Goal: Task Accomplishment & Management: Manage account settings

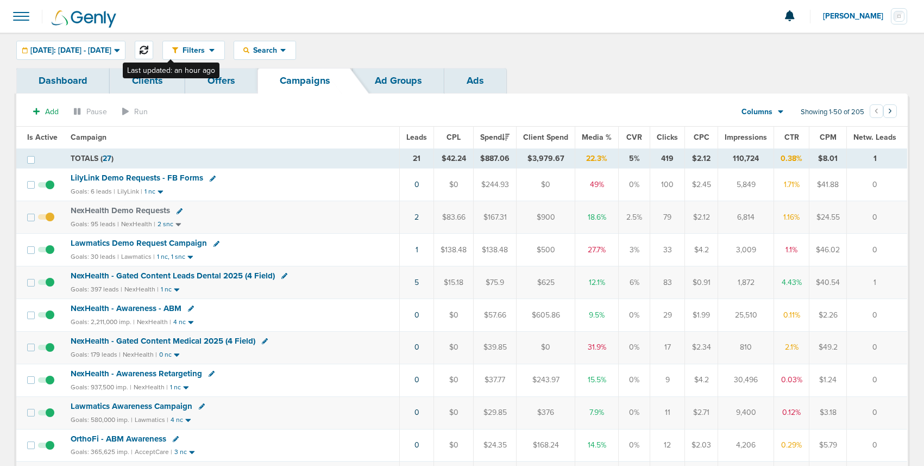
click at [148, 52] on icon at bounding box center [144, 50] width 9 height 9
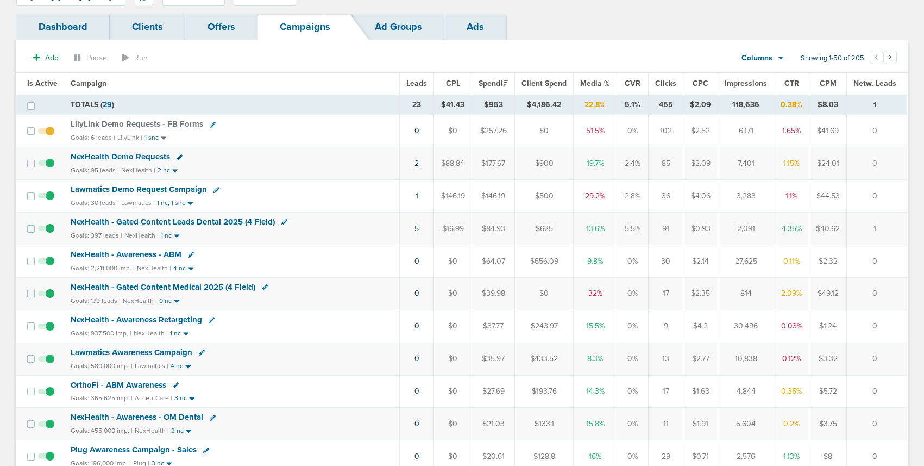
scroll to position [53, 0]
click at [174, 190] on span "Lawmatics Demo Request Campaign" at bounding box center [139, 190] width 136 height 10
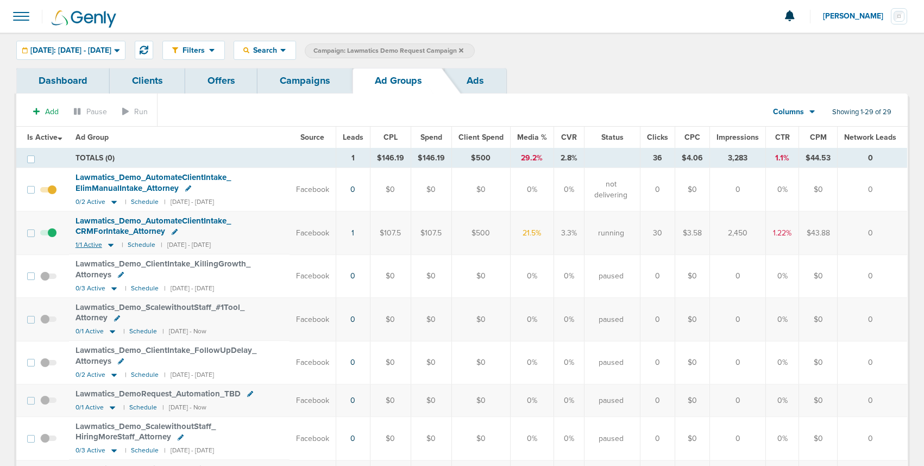
click at [111, 245] on icon at bounding box center [110, 245] width 5 height 3
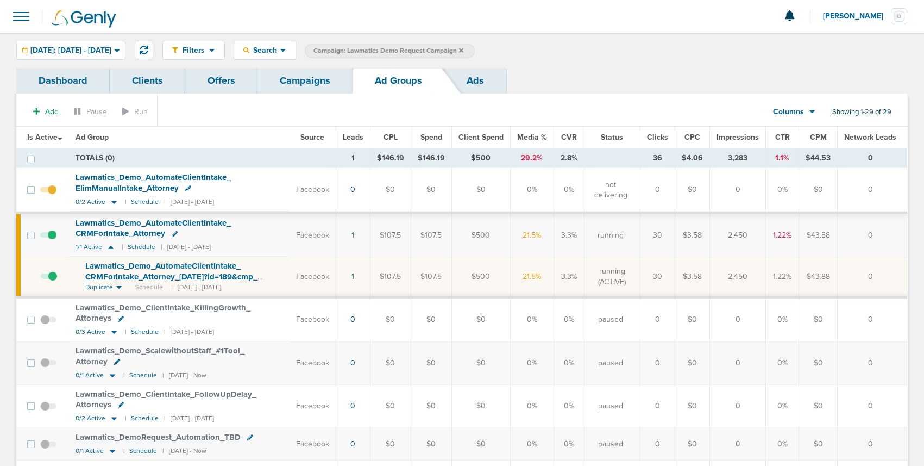
click at [118, 267] on span "Lawmatics_ Demo_ AutomateClientIntake_ CRMForIntake_ Attorney_ [DATE]?id=189&cm…" at bounding box center [171, 276] width 172 height 31
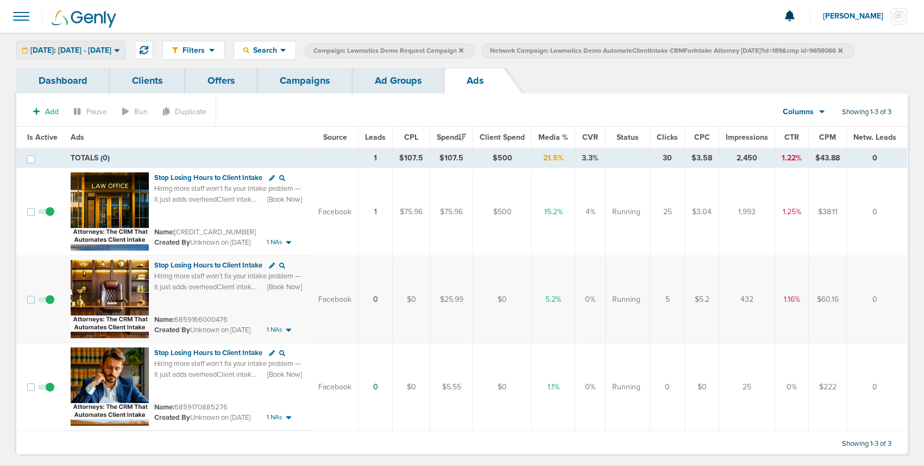
click at [97, 52] on span "[DATE]: [DATE] - [DATE]" at bounding box center [70, 51] width 81 height 8
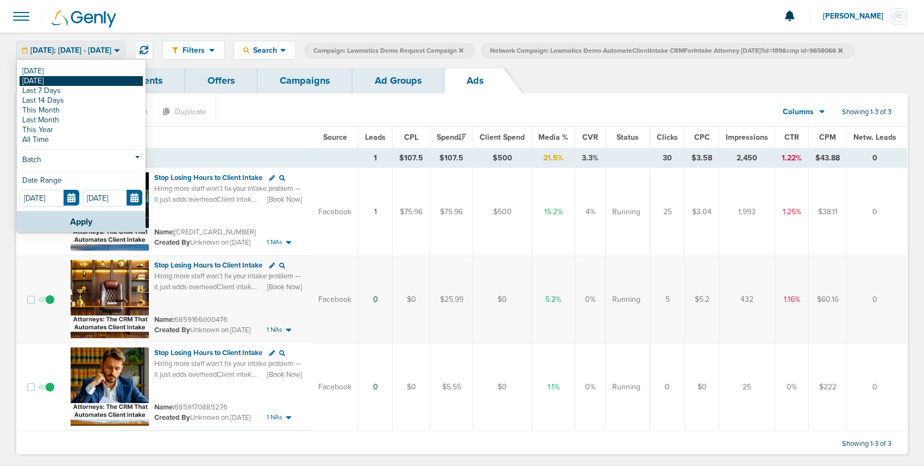
click at [79, 82] on link "[DATE]" at bounding box center [81, 81] width 123 height 10
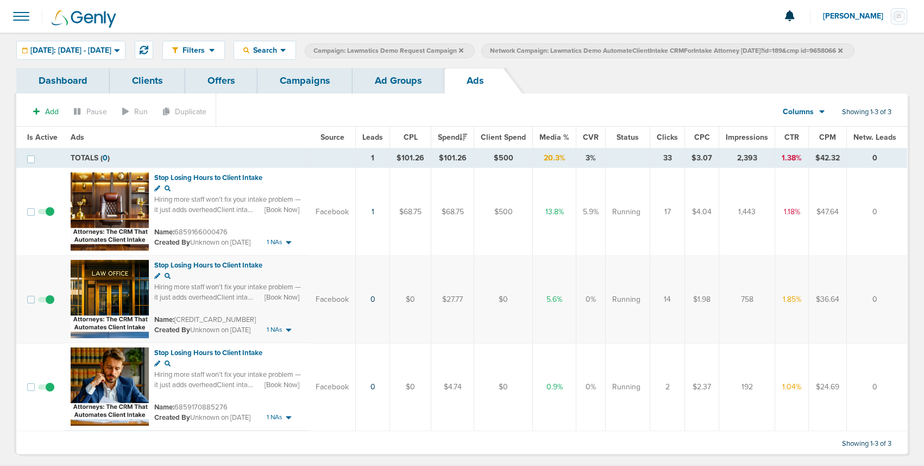
click at [51, 392] on span at bounding box center [46, 392] width 16 height 0
click at [46, 389] on input "checkbox" at bounding box center [46, 389] width 0 height 0
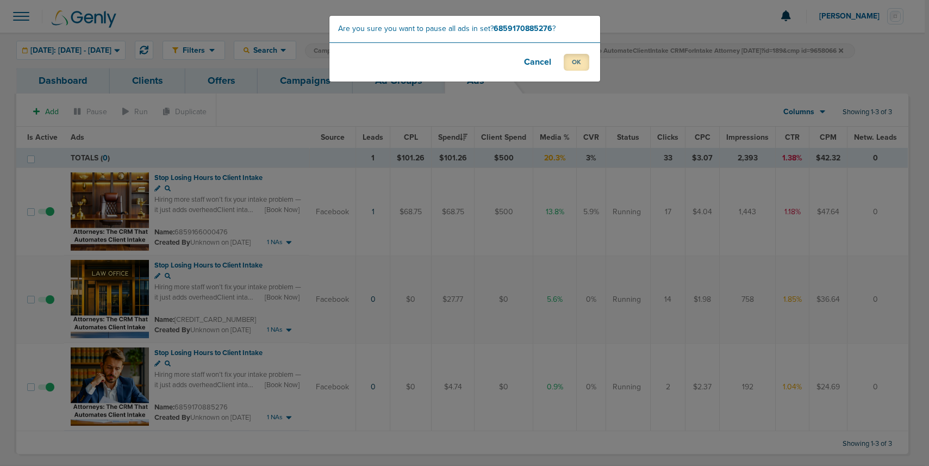
click at [580, 67] on button "OK" at bounding box center [576, 62] width 26 height 17
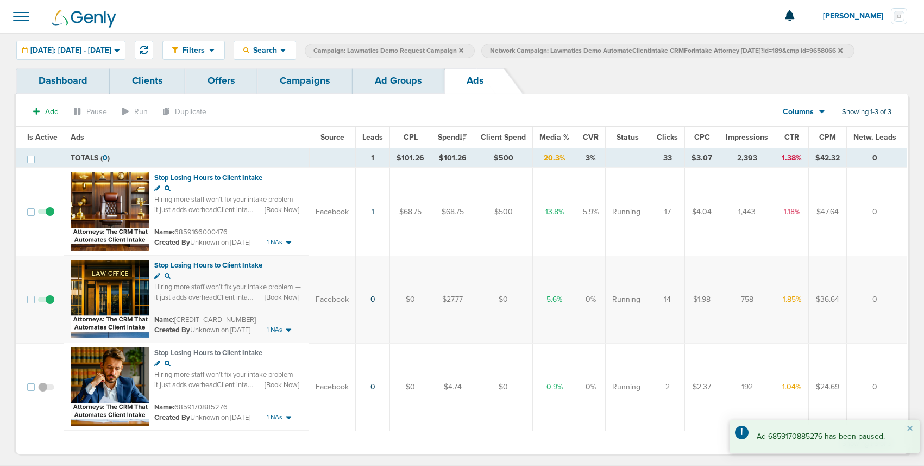
click at [324, 78] on link "Campaigns" at bounding box center [305, 81] width 95 height 26
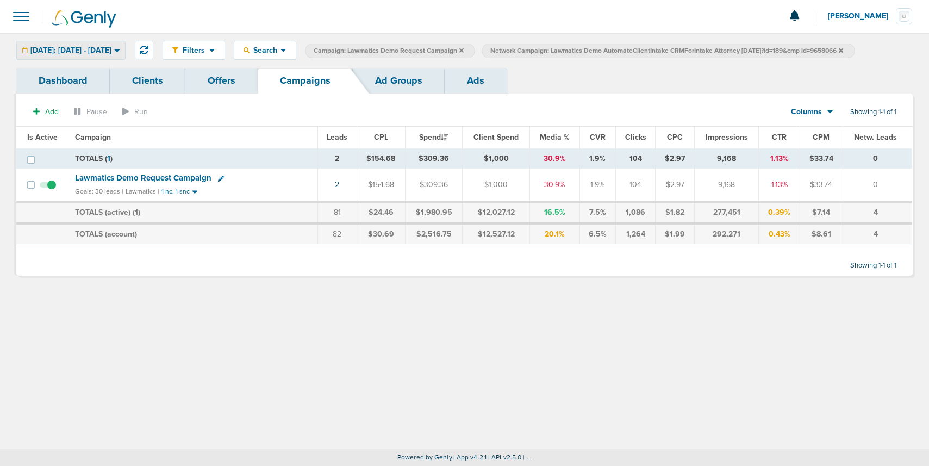
click at [84, 43] on div "[DATE]: [DATE] - [DATE]" at bounding box center [71, 50] width 108 height 18
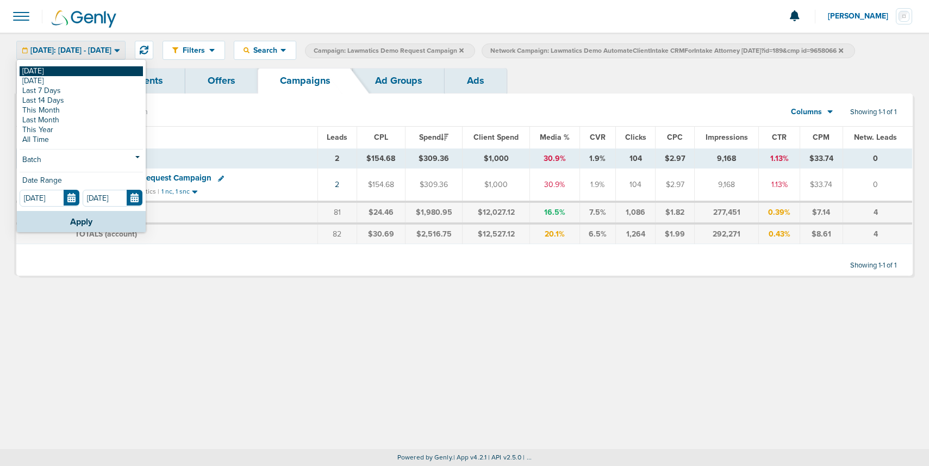
click at [76, 68] on link "[DATE]" at bounding box center [81, 71] width 123 height 10
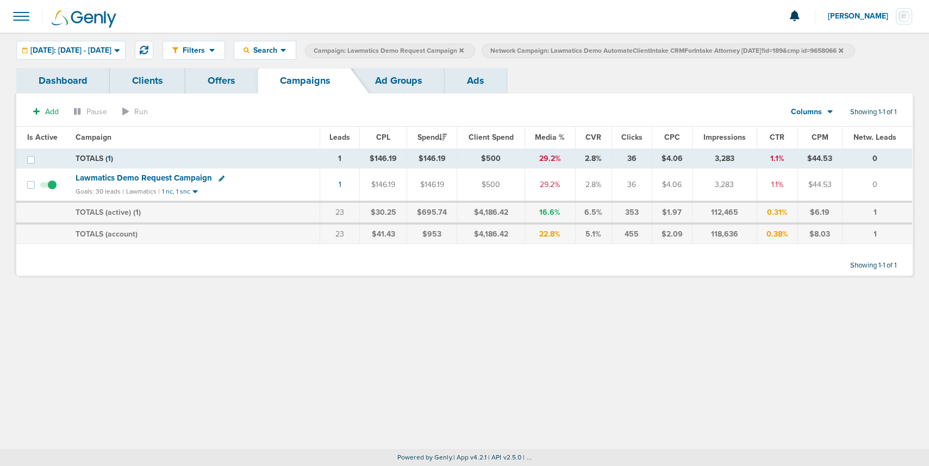
click at [843, 51] on icon at bounding box center [840, 50] width 4 height 4
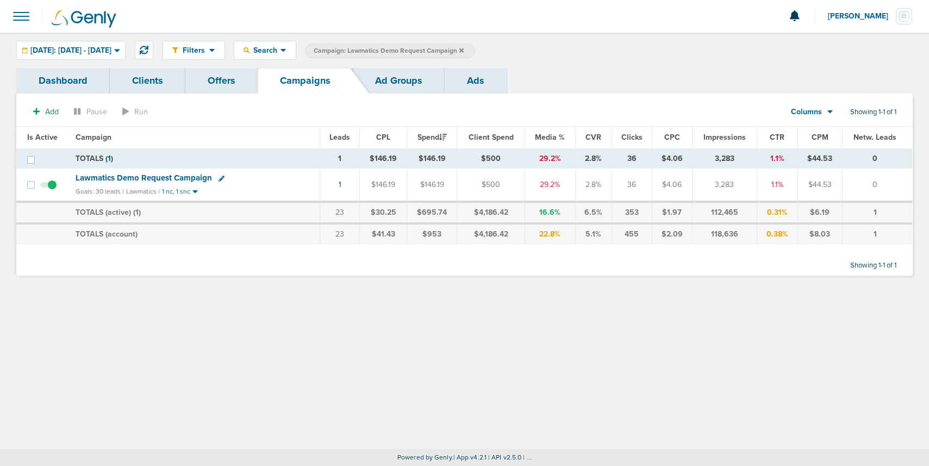
click at [463, 49] on icon at bounding box center [461, 50] width 4 height 7
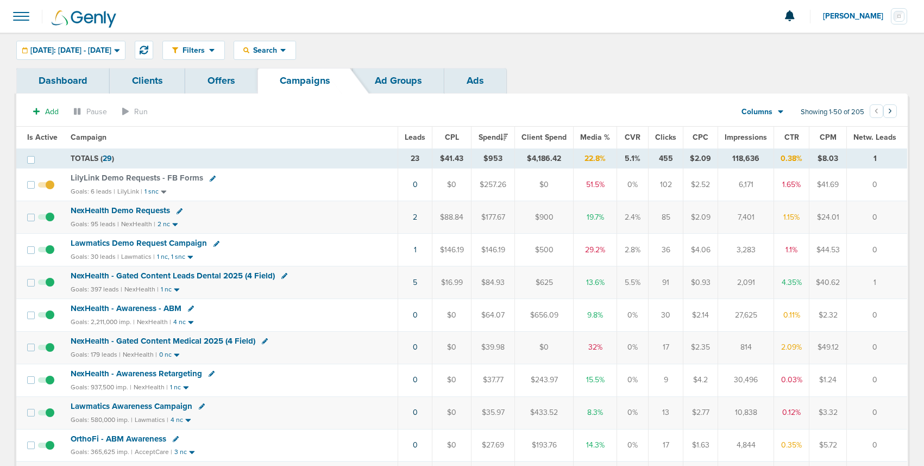
click at [94, 173] on span "LilyLink Demo Requests - FB Forms" at bounding box center [137, 178] width 133 height 10
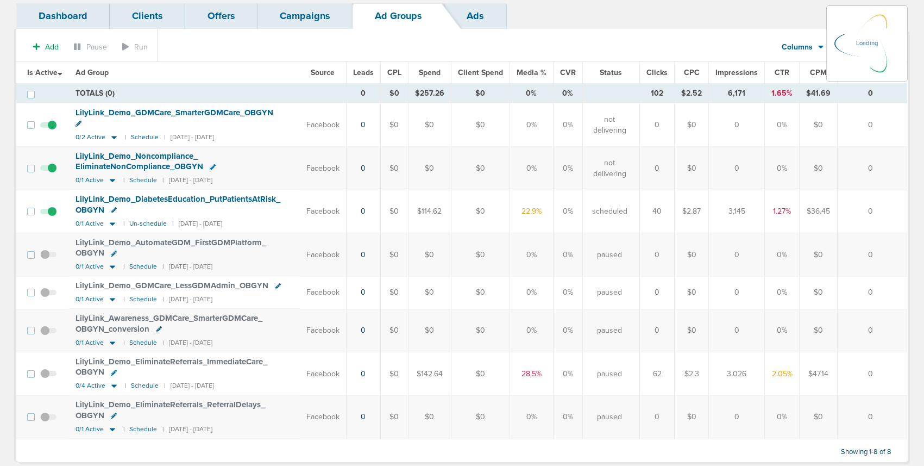
scroll to position [66, 0]
click at [111, 380] on icon at bounding box center [114, 384] width 11 height 9
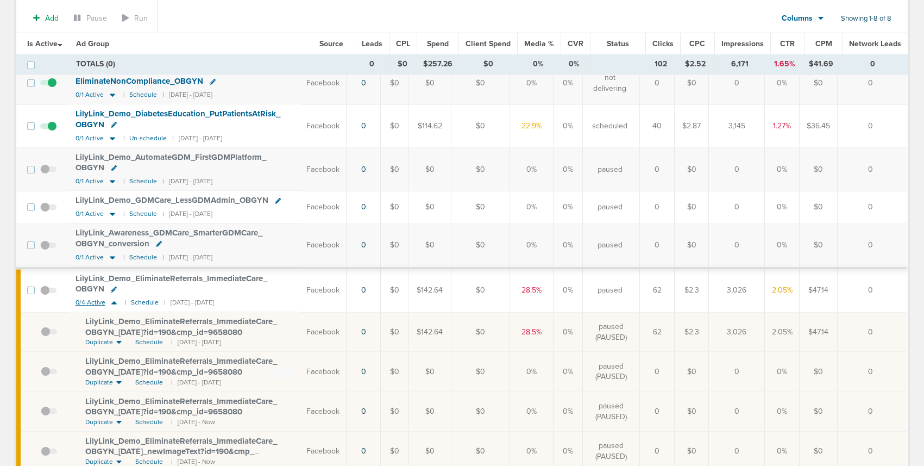
scroll to position [186, 0]
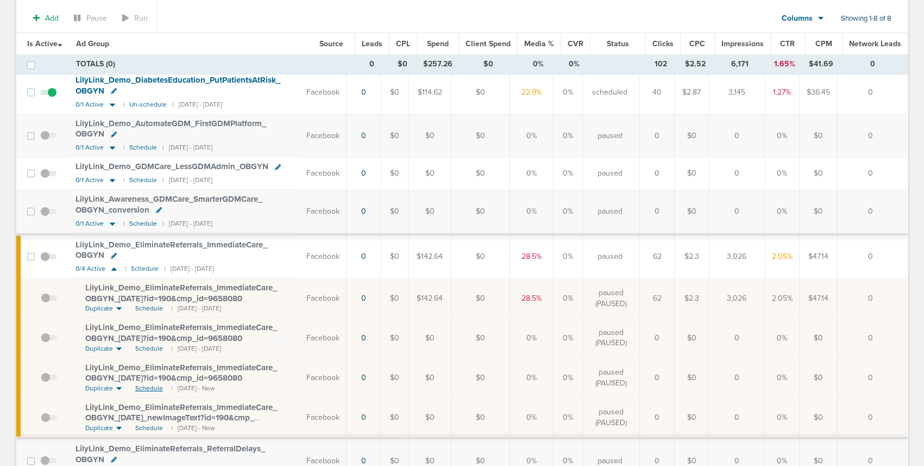
click at [145, 384] on span "Schedule" at bounding box center [149, 388] width 28 height 9
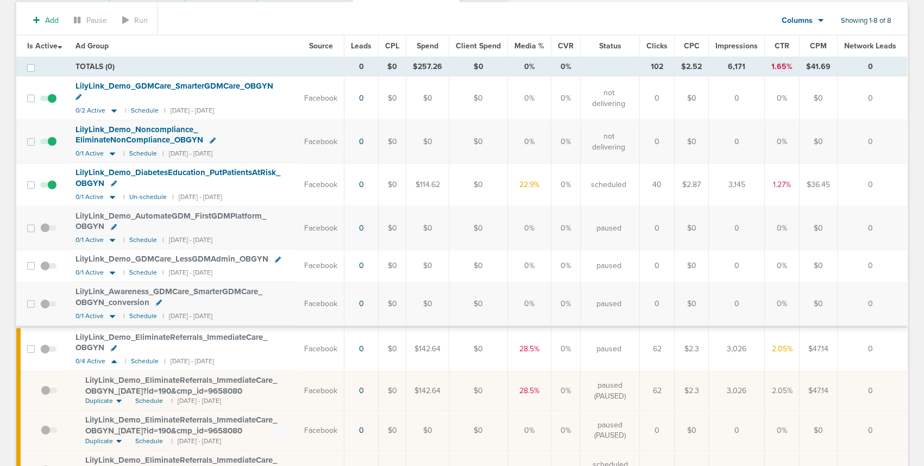
scroll to position [74, 0]
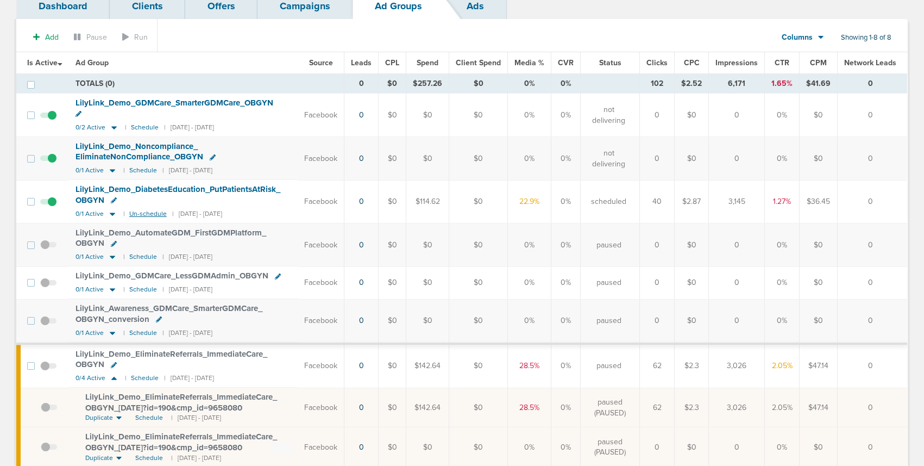
click at [151, 210] on small "Un-schedule" at bounding box center [147, 214] width 37 height 8
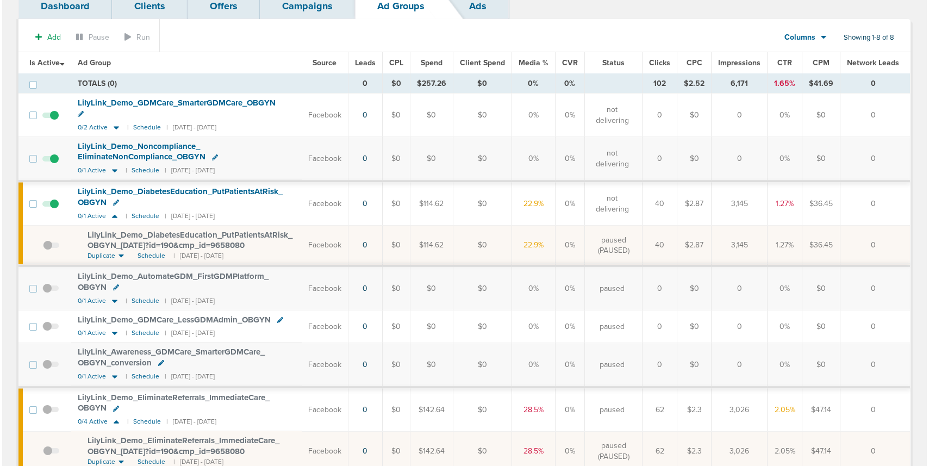
scroll to position [0, 0]
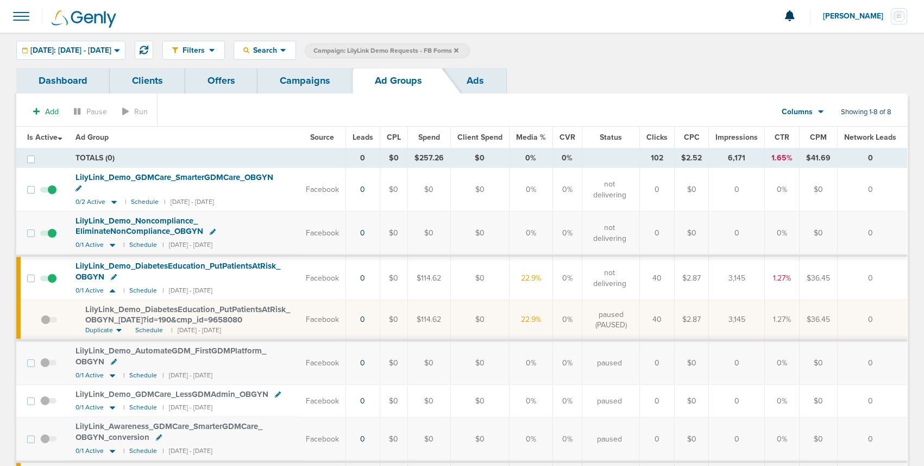
click at [303, 83] on link "Campaigns" at bounding box center [305, 81] width 95 height 26
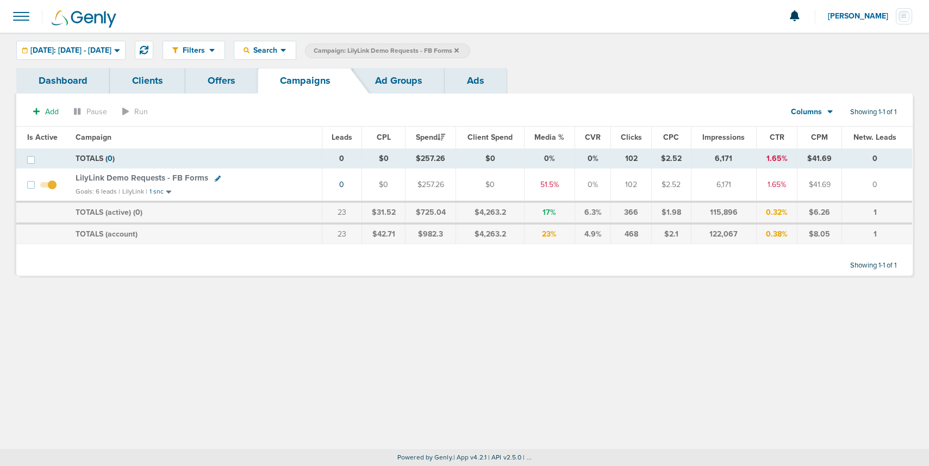
click at [216, 177] on icon at bounding box center [218, 178] width 6 height 6
select select
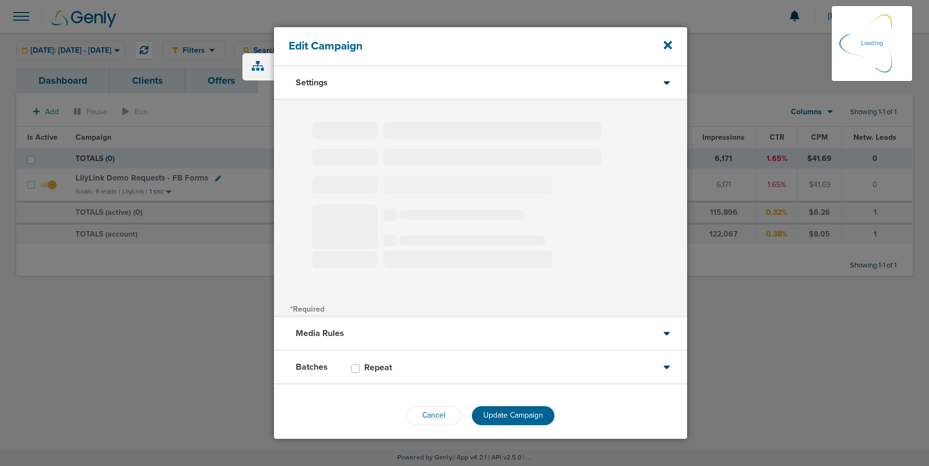
type input "LilyLink Demo Requests - FB Forms"
select select "Leads"
radio input "true"
select select "readOnly"
select select "1"
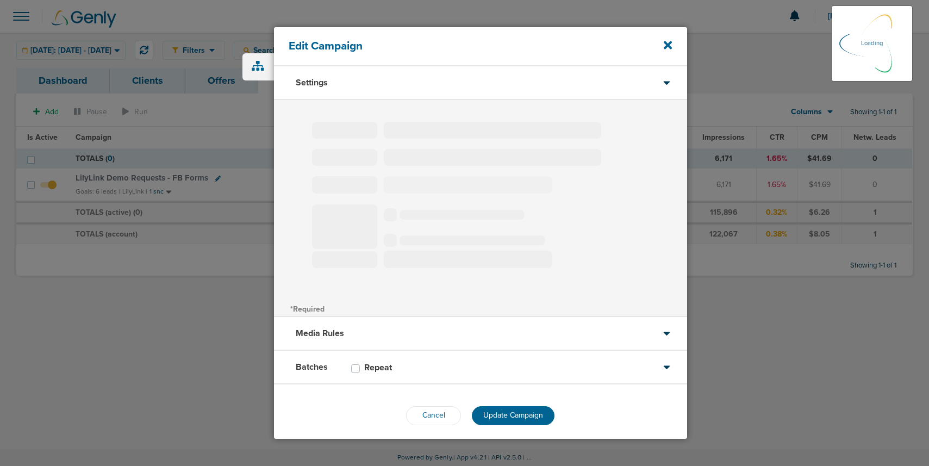
select select "3"
select select "4"
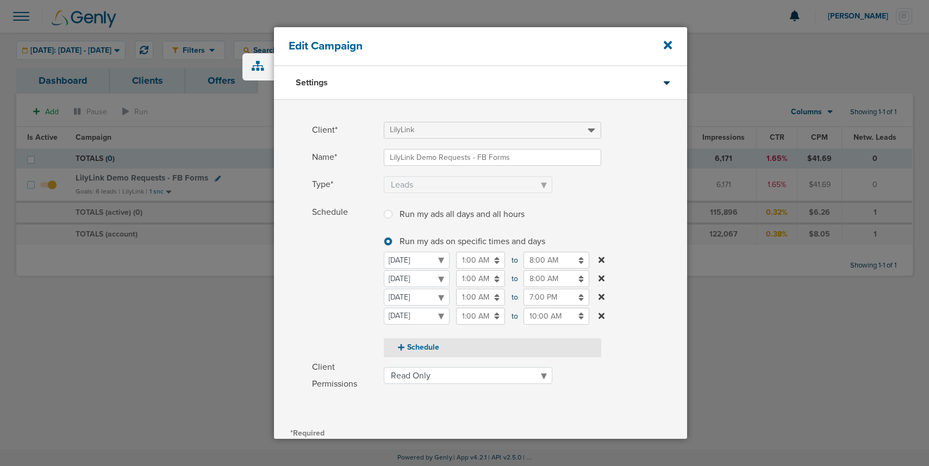
click at [428, 343] on button "Schedule" at bounding box center [492, 347] width 217 height 19
select select "2"
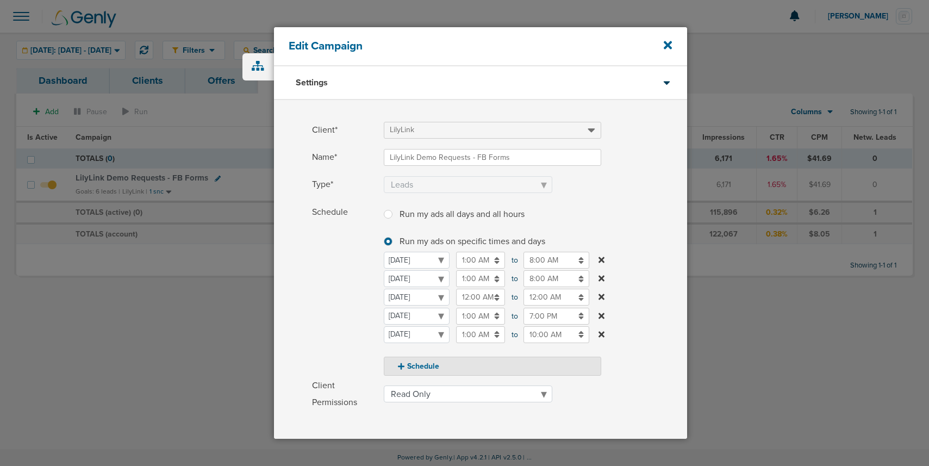
click at [473, 295] on input "12:00 AM" at bounding box center [480, 296] width 49 height 17
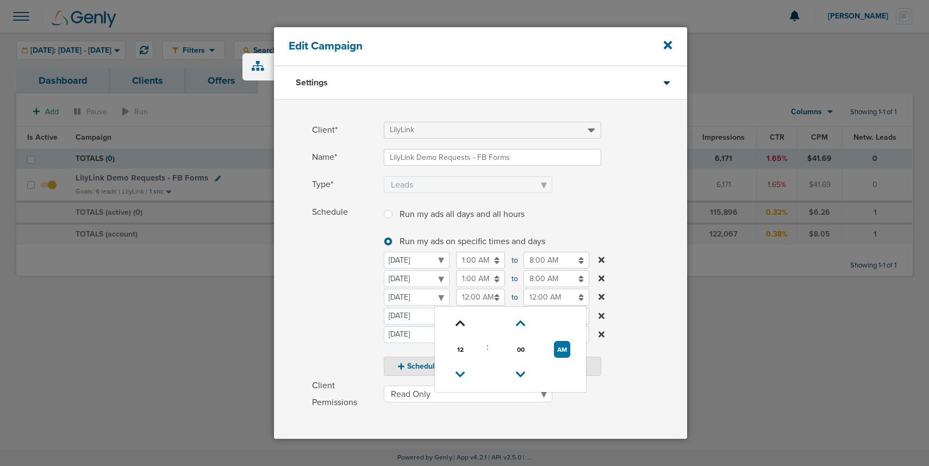
click at [458, 324] on icon at bounding box center [460, 323] width 10 height 7
type input "1:00 AM"
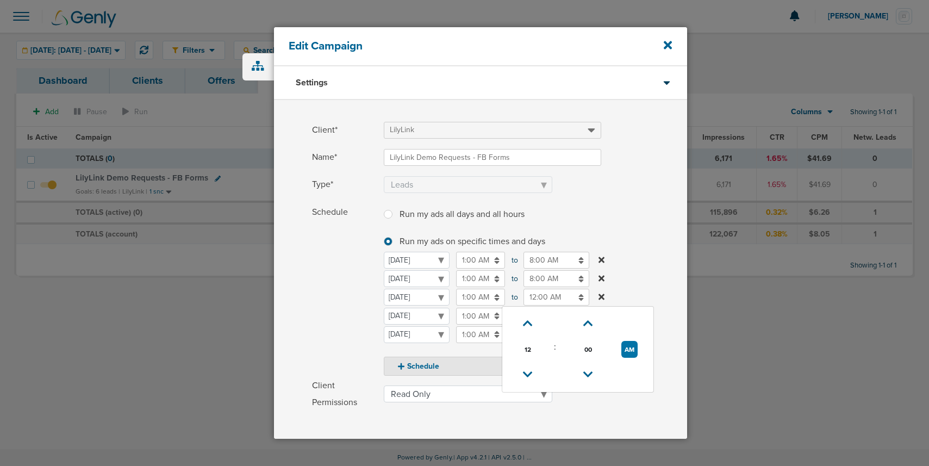
click at [547, 301] on input "12:00 AM" at bounding box center [556, 296] width 66 height 17
click at [532, 375] on link at bounding box center [527, 374] width 19 height 17
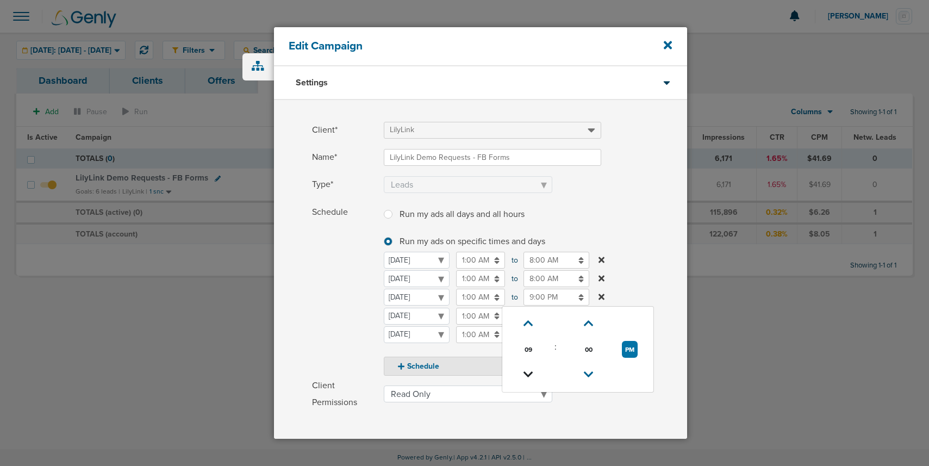
type input "8:00 PM"
drag, startPoint x: 327, startPoint y: 329, endPoint x: 384, endPoint y: 344, distance: 59.6
click at [327, 329] on span "Schedule" at bounding box center [344, 290] width 65 height 172
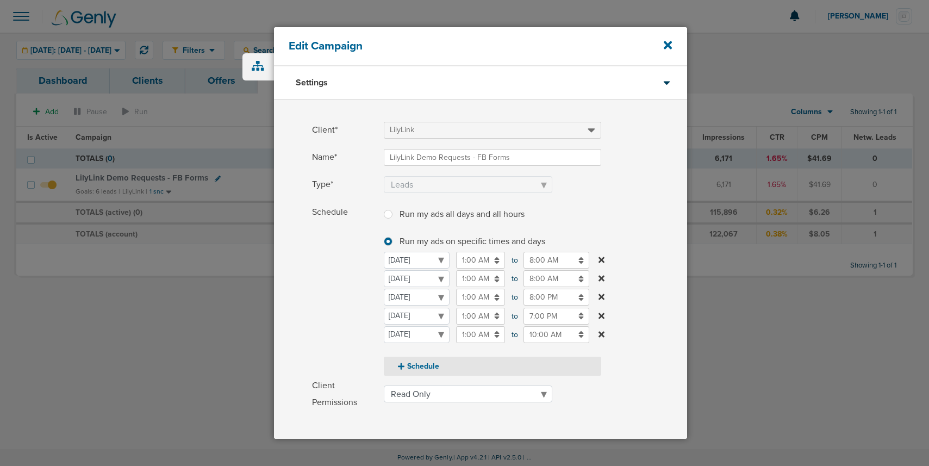
click at [418, 368] on button "Schedule" at bounding box center [492, 365] width 217 height 19
select select "5"
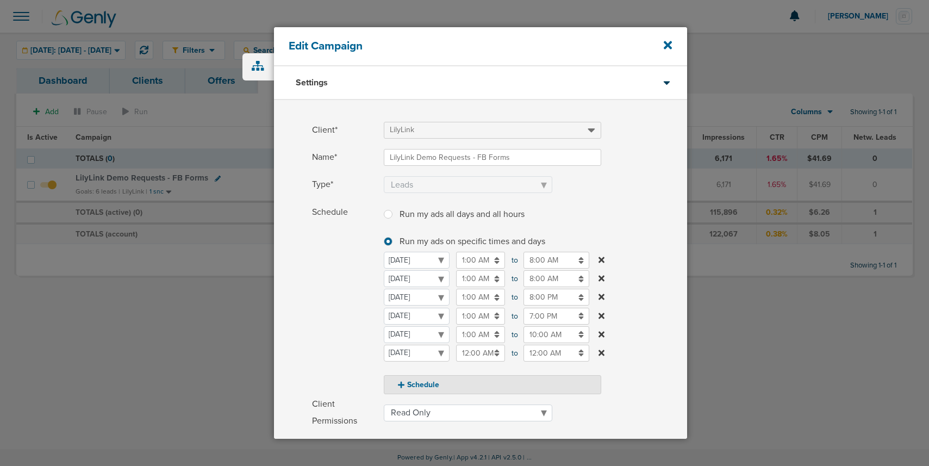
click at [405, 355] on select "[DATE] [DATE] [DATE] [DATE] [DATE] [DATE] [DATE]" at bounding box center [417, 352] width 66 height 17
select select "6"
click at [473, 355] on input "12:00 AM" at bounding box center [480, 352] width 49 height 17
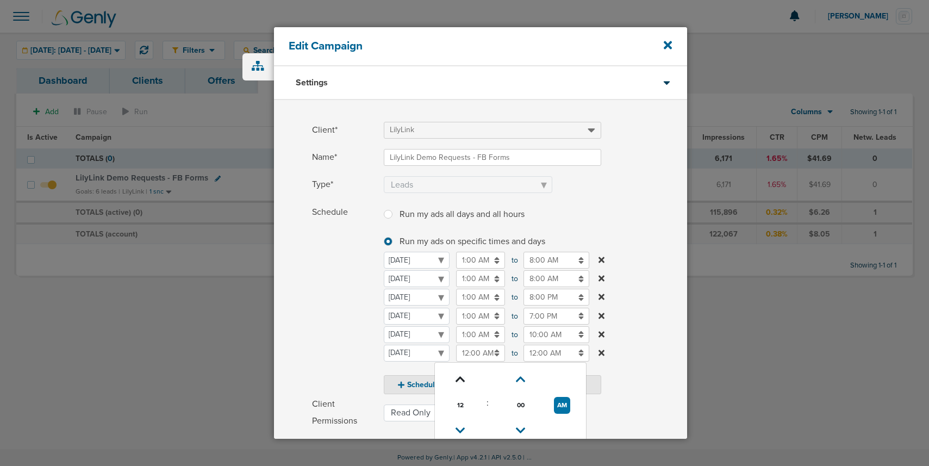
click at [460, 376] on icon at bounding box center [460, 379] width 10 height 7
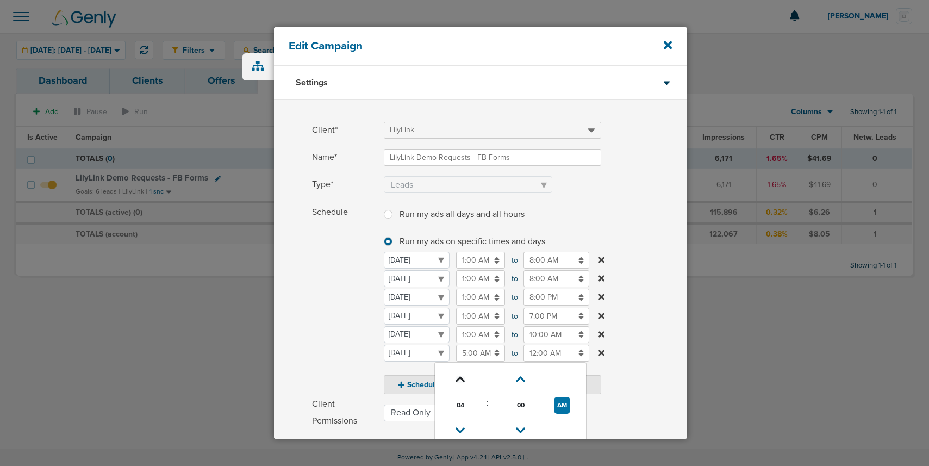
click at [460, 376] on icon at bounding box center [460, 379] width 10 height 7
click at [461, 428] on icon at bounding box center [460, 430] width 10 height 7
type input "7:00 AM"
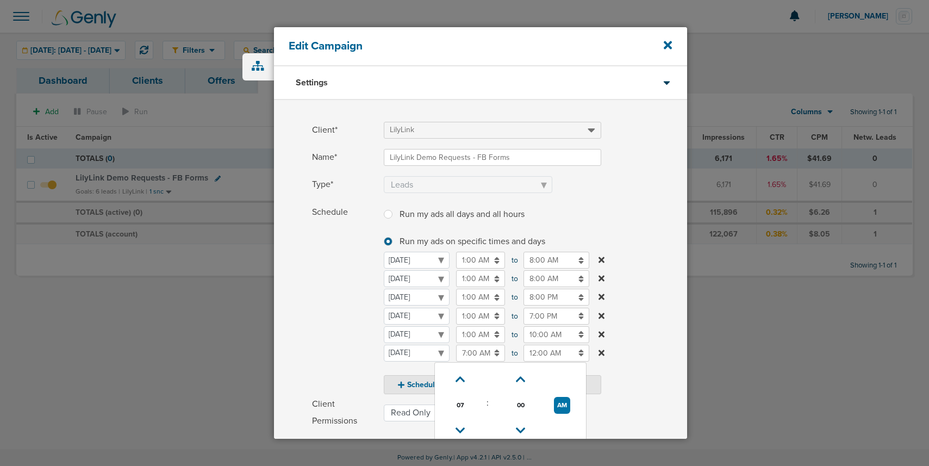
drag, startPoint x: 531, startPoint y: 352, endPoint x: 532, endPoint y: 360, distance: 8.7
click at [531, 353] on input "12:00 AM" at bounding box center [556, 352] width 66 height 17
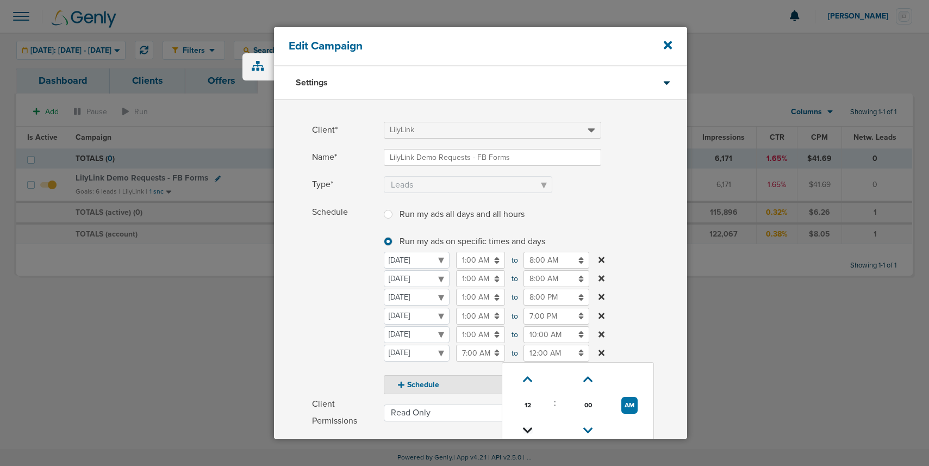
click at [529, 429] on icon at bounding box center [528, 430] width 10 height 7
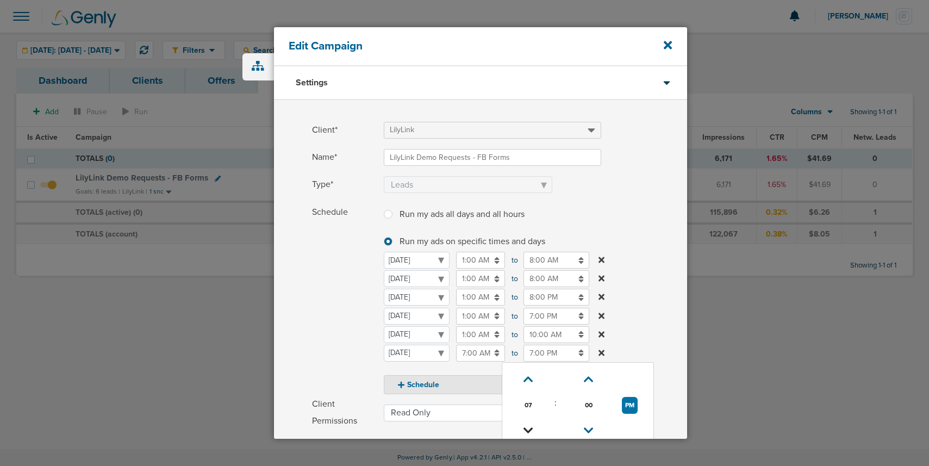
click at [529, 429] on icon at bounding box center [528, 430] width 10 height 7
type input "6:00 PM"
click at [323, 352] on span "Schedule" at bounding box center [344, 299] width 65 height 190
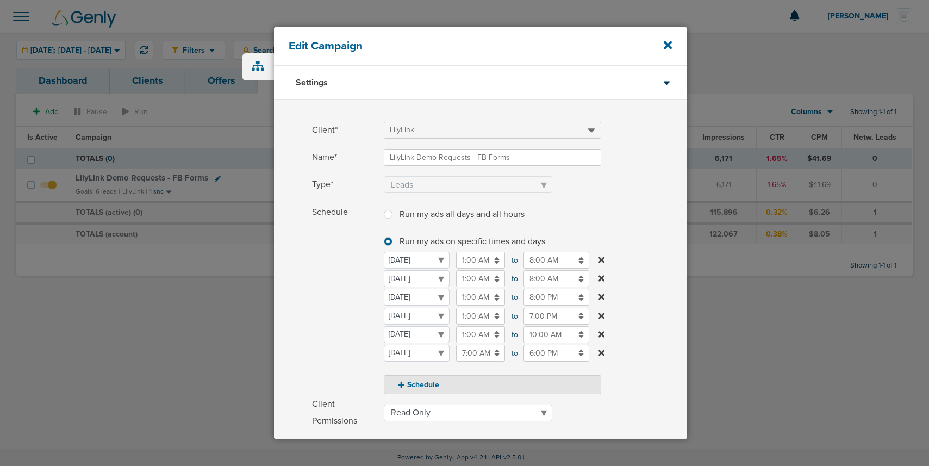
scroll to position [169, 0]
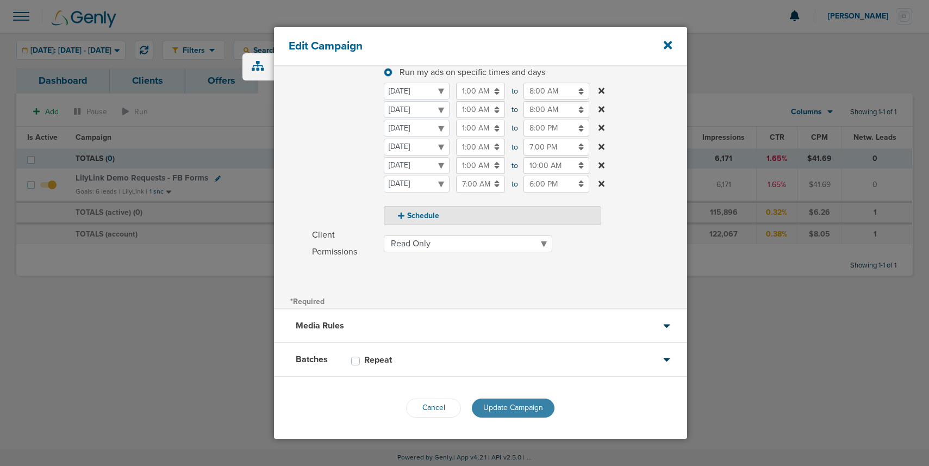
click at [504, 405] on span "Update Campaign" at bounding box center [513, 407] width 60 height 9
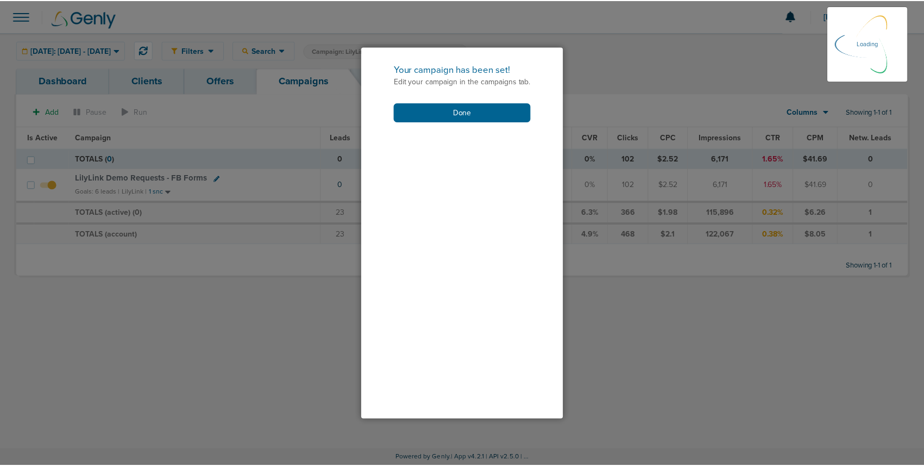
scroll to position [135, 0]
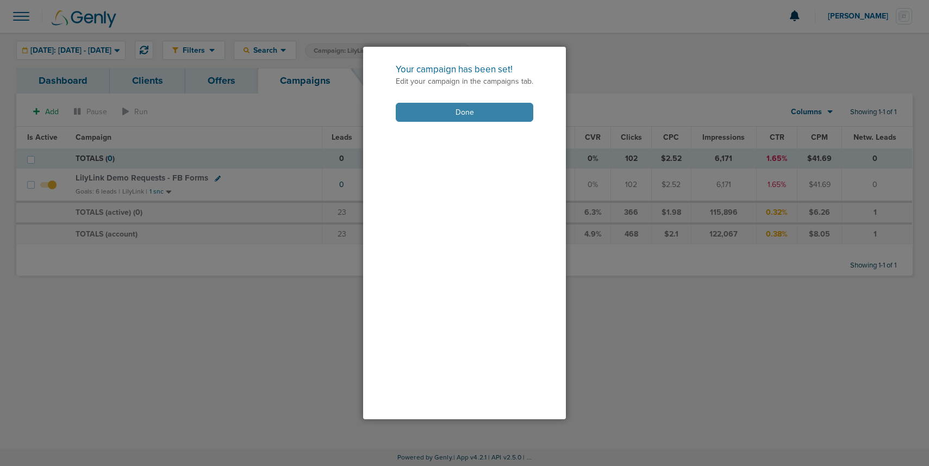
click at [416, 115] on button "Done" at bounding box center [464, 112] width 137 height 19
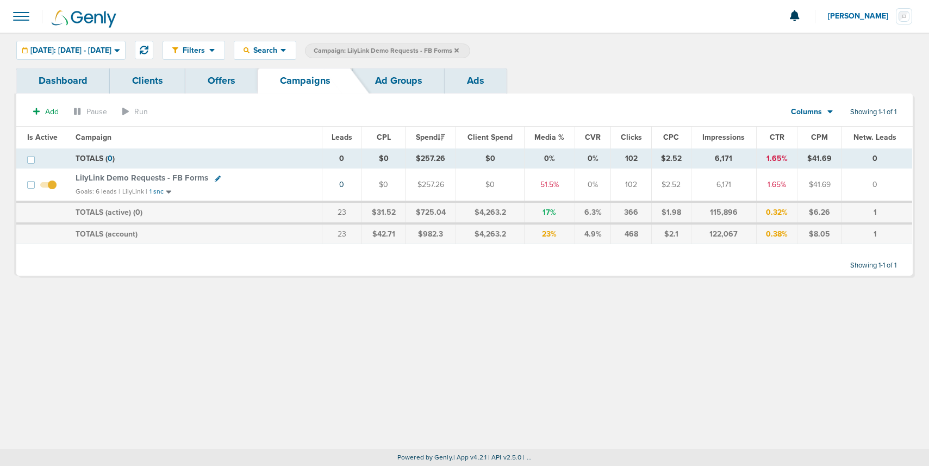
drag, startPoint x: 484, startPoint y: 51, endPoint x: 483, endPoint y: 58, distance: 7.7
click at [459, 51] on icon at bounding box center [456, 50] width 4 height 4
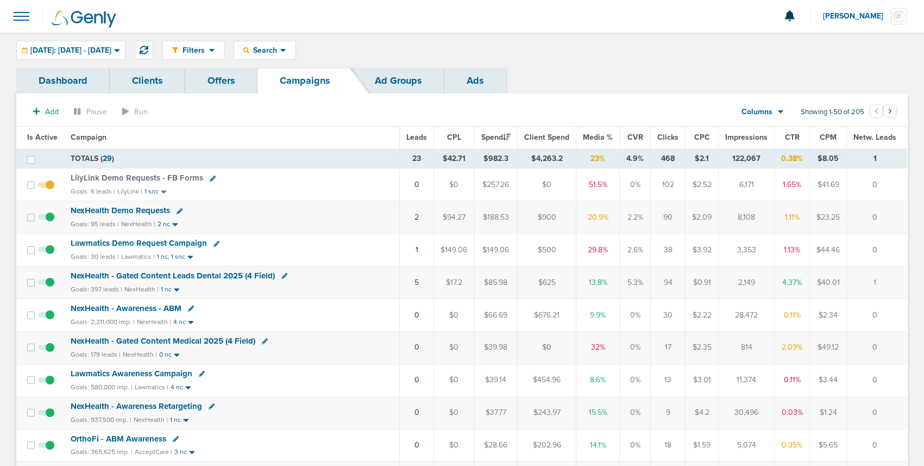
click at [139, 211] on span "NexHealth Demo Requests" at bounding box center [120, 210] width 99 height 10
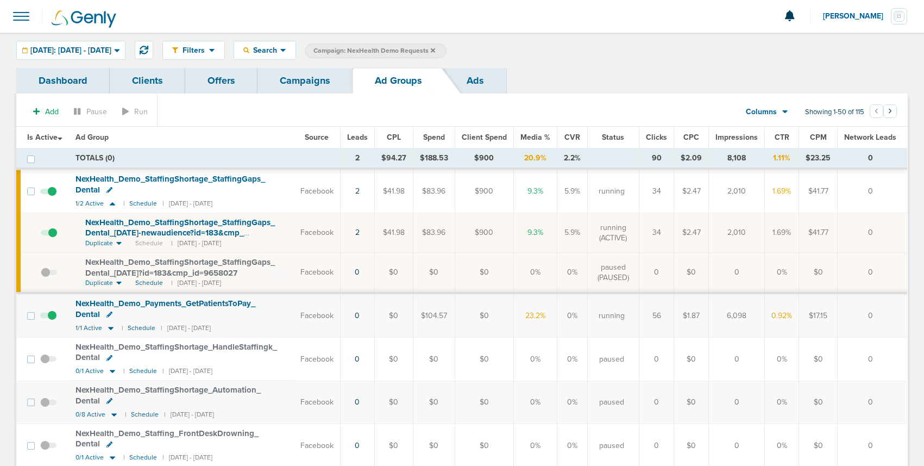
click at [50, 321] on span at bounding box center [48, 321] width 16 height 0
click at [48, 318] on input "checkbox" at bounding box center [48, 318] width 0 height 0
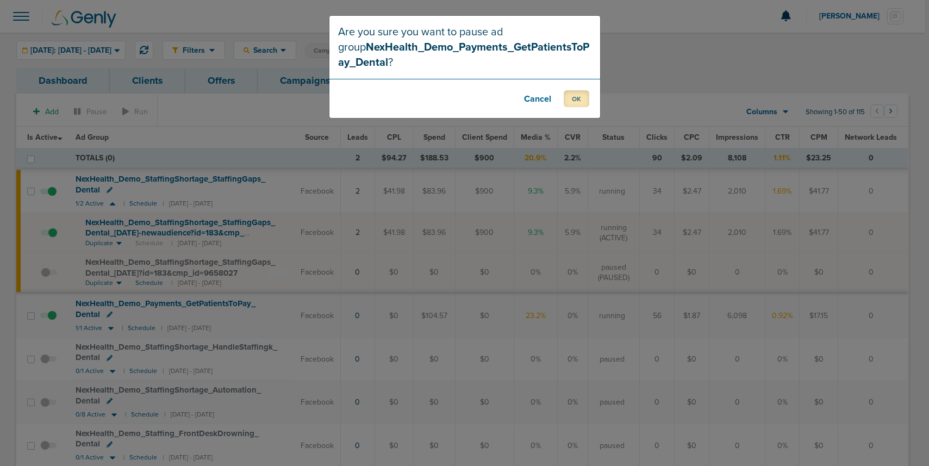
click at [580, 96] on button "OK" at bounding box center [576, 98] width 26 height 17
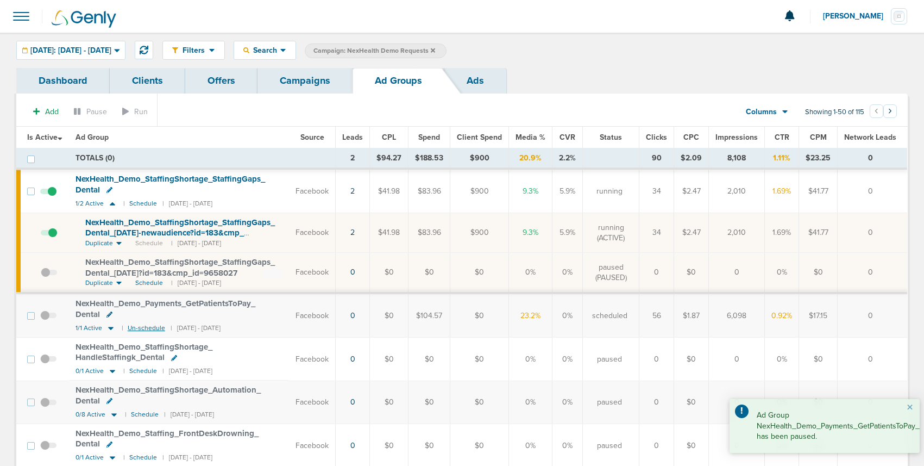
click at [135, 329] on td "NexHealth_ Demo_ Payments_ GetPatientsToPay_ Dental 1/1 Active | Un-schedule | …" at bounding box center [179, 315] width 220 height 43
click at [142, 326] on small "Un-schedule" at bounding box center [146, 328] width 37 height 8
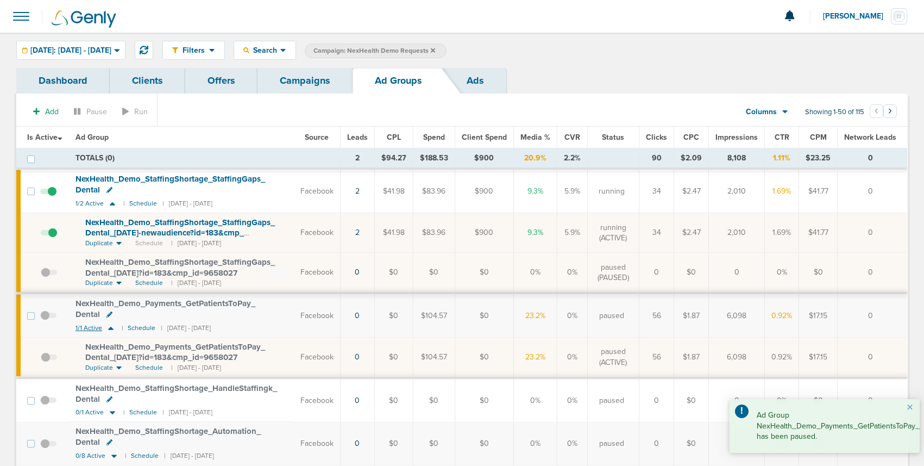
click at [113, 330] on icon at bounding box center [110, 327] width 11 height 9
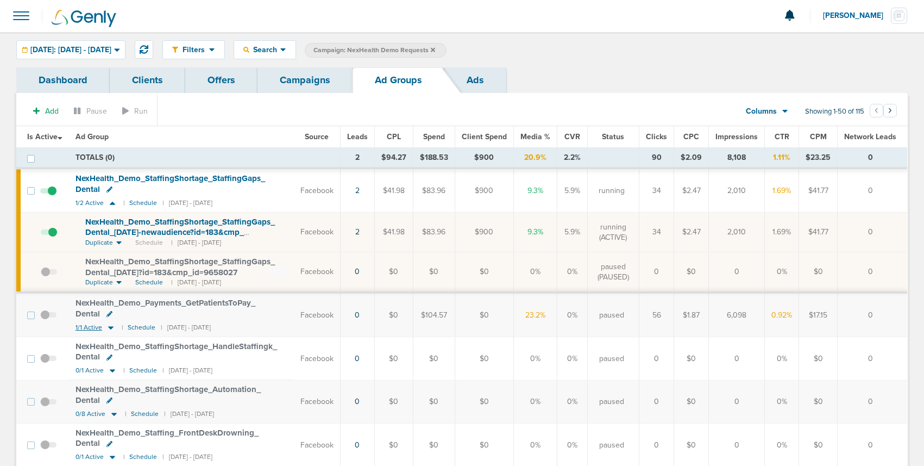
scroll to position [2, 0]
drag, startPoint x: 111, startPoint y: 200, endPoint x: 113, endPoint y: 234, distance: 33.8
click at [111, 202] on icon at bounding box center [112, 201] width 11 height 9
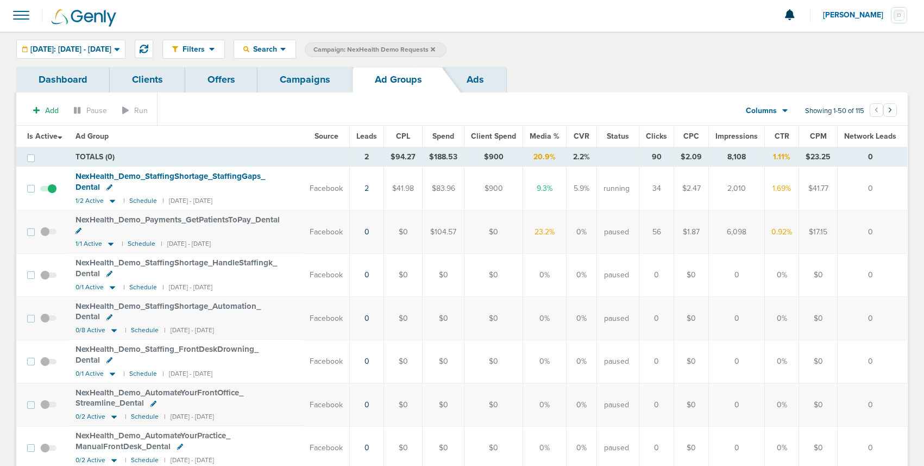
scroll to position [0, 0]
click at [312, 88] on link "Campaigns" at bounding box center [305, 81] width 95 height 26
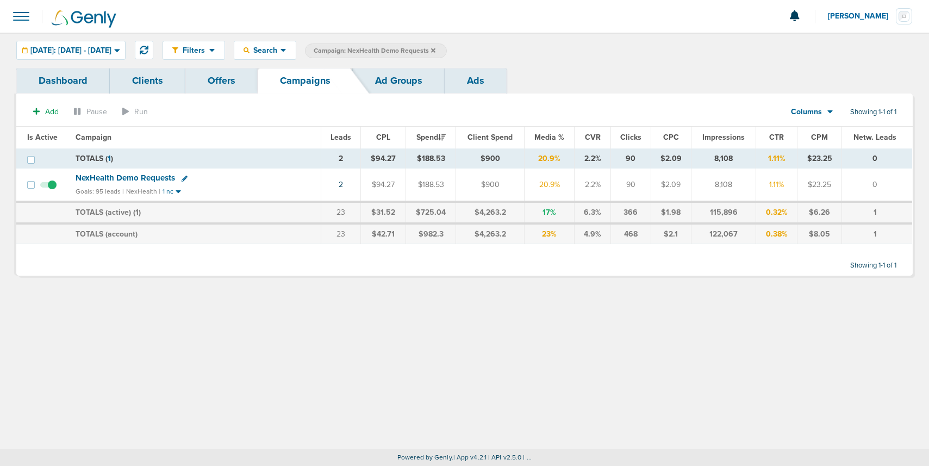
click at [435, 49] on icon at bounding box center [433, 50] width 4 height 4
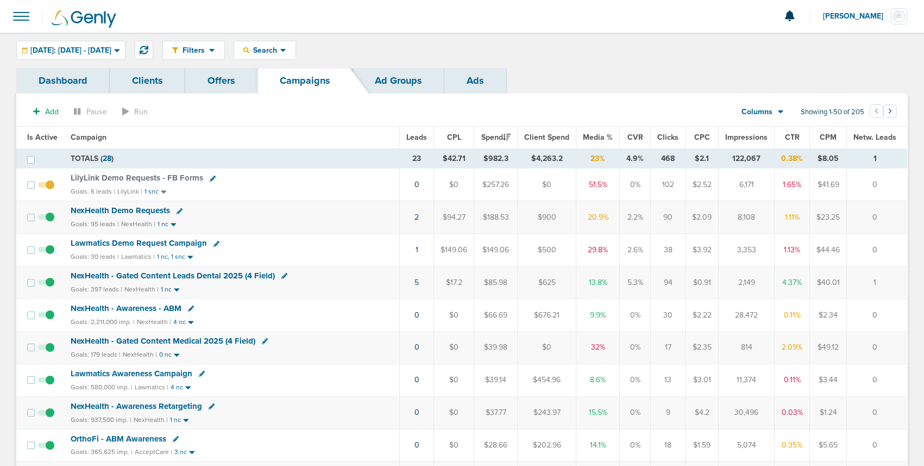
click at [93, 179] on span "LilyLink Demo Requests - FB Forms" at bounding box center [137, 178] width 133 height 10
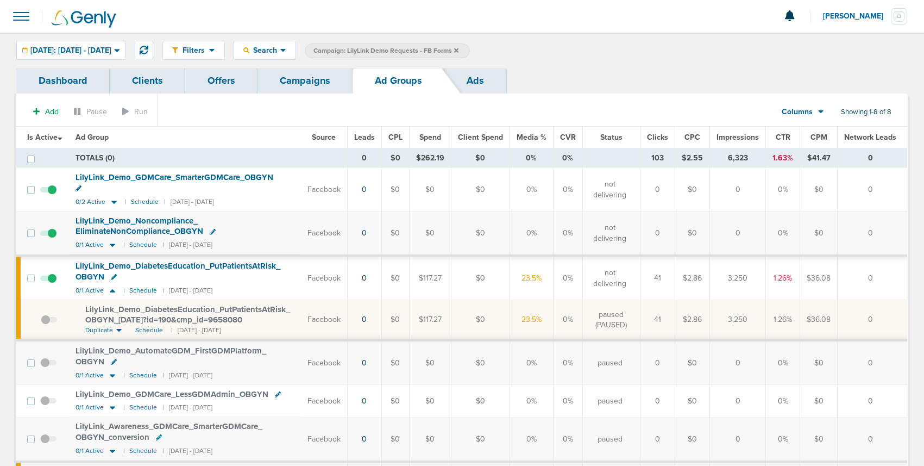
click at [288, 89] on link "Campaigns" at bounding box center [305, 81] width 95 height 26
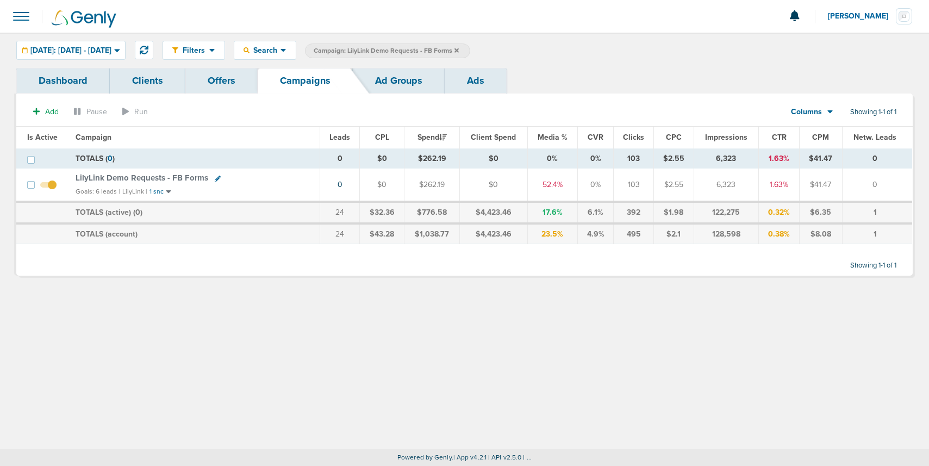
click at [459, 49] on icon at bounding box center [456, 50] width 4 height 7
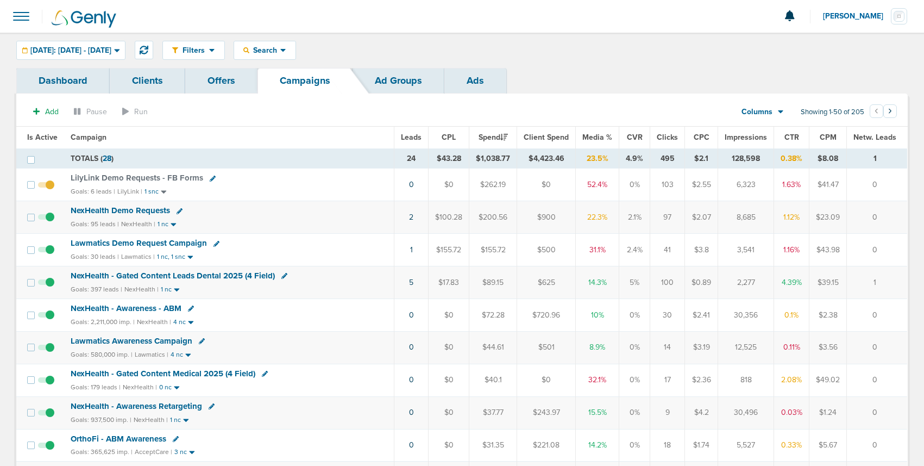
click at [109, 209] on span "NexHealth Demo Requests" at bounding box center [120, 210] width 99 height 10
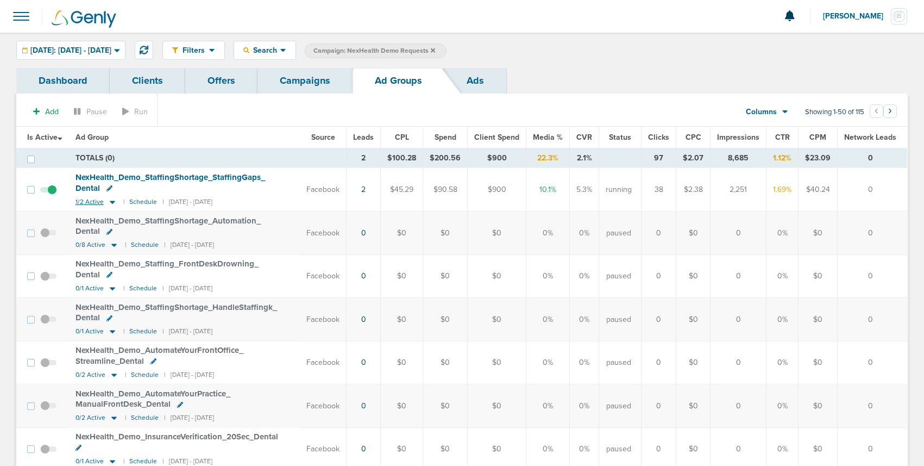
click at [112, 200] on icon at bounding box center [112, 201] width 11 height 9
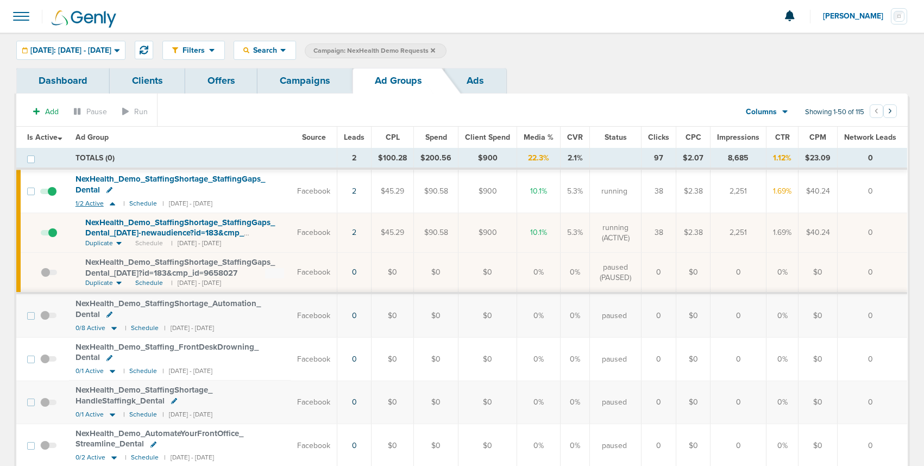
click at [112, 200] on icon at bounding box center [112, 203] width 11 height 9
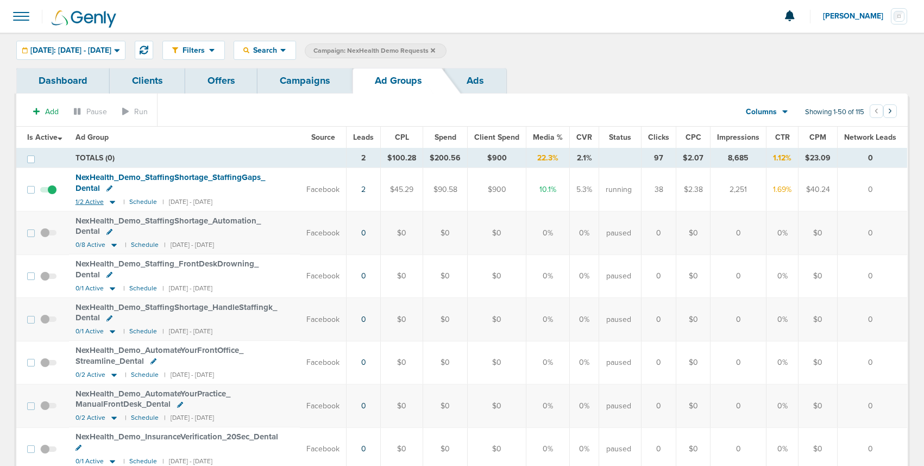
click at [112, 200] on icon at bounding box center [112, 201] width 11 height 9
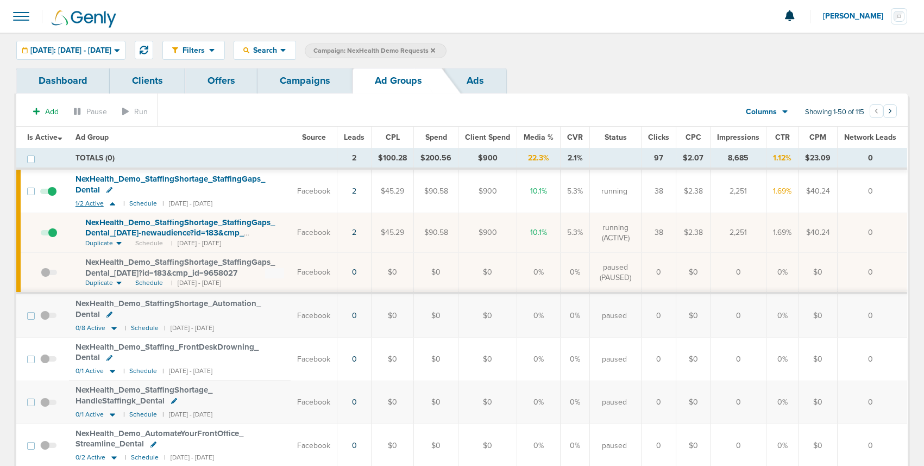
click at [115, 203] on icon at bounding box center [112, 203] width 11 height 9
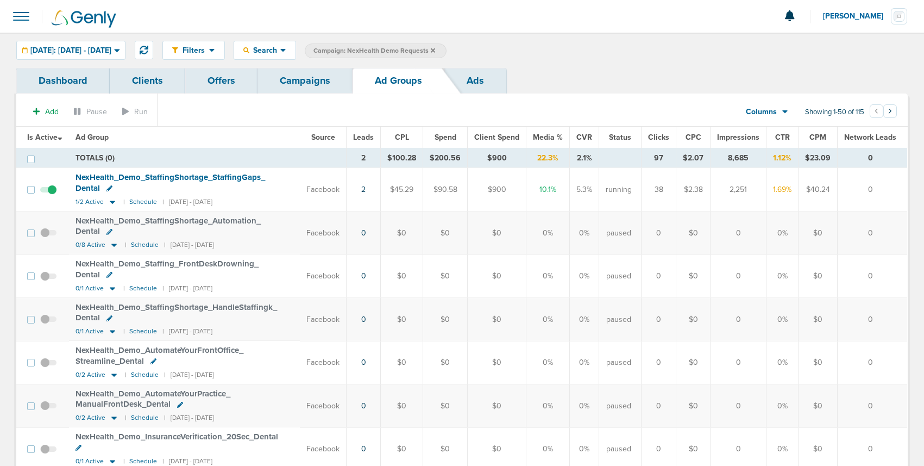
click at [306, 77] on link "Campaigns" at bounding box center [305, 81] width 95 height 26
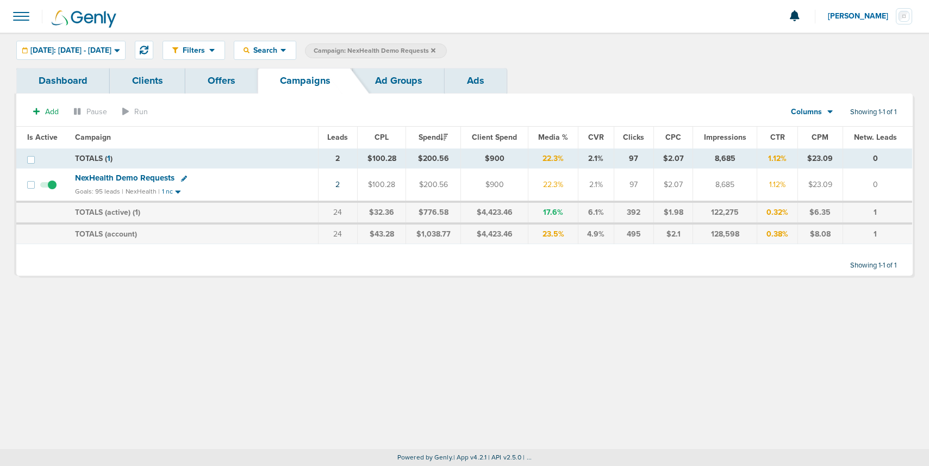
click at [447, 46] on label "Campaign: NexHealth Demo Requests" at bounding box center [376, 50] width 142 height 15
click at [435, 49] on icon at bounding box center [433, 50] width 4 height 4
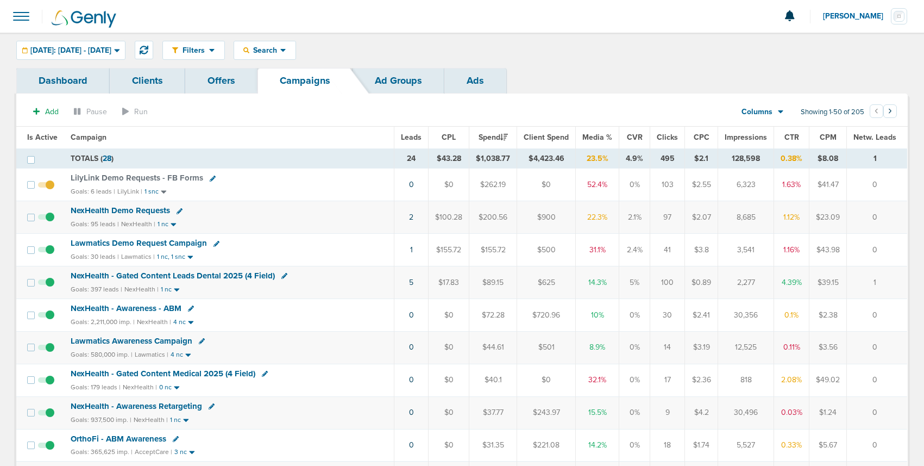
click at [156, 243] on span "Lawmatics Demo Request Campaign" at bounding box center [139, 243] width 136 height 10
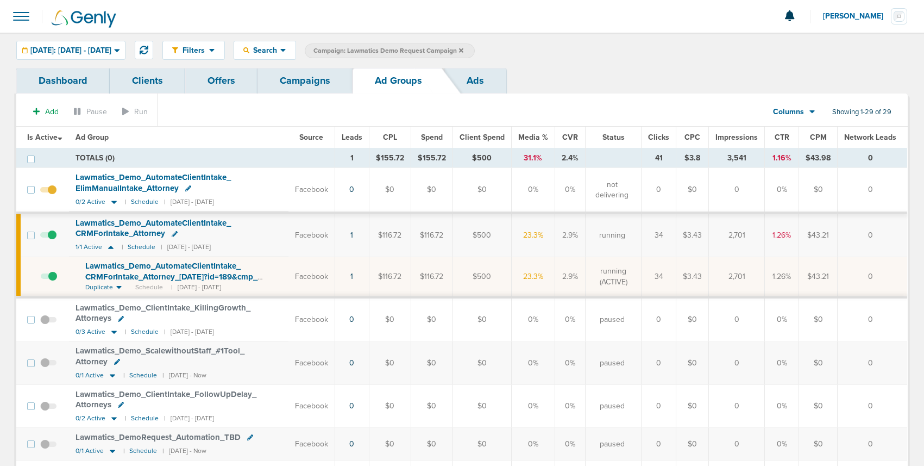
click at [290, 80] on link "Campaigns" at bounding box center [305, 81] width 95 height 26
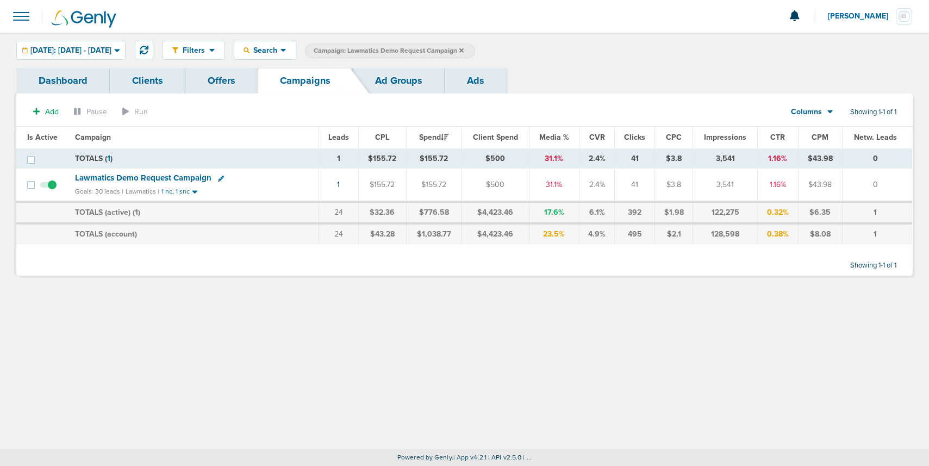
click at [475, 50] on label "Campaign: Lawmatics Demo Request Campaign" at bounding box center [390, 50] width 170 height 15
click at [463, 49] on icon at bounding box center [461, 50] width 4 height 4
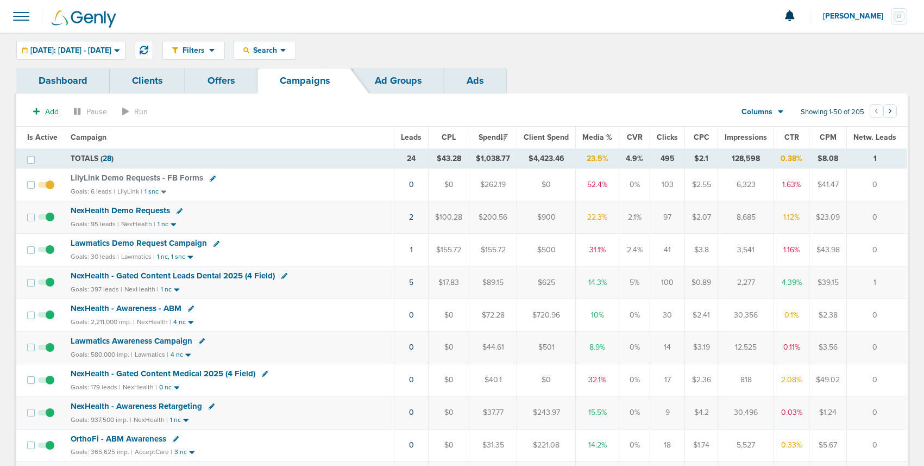
click at [608, 70] on div "Dashboard Clients Offers Campaigns Ad Groups Ads" at bounding box center [462, 81] width 892 height 26
click at [96, 275] on span "NexHealth - Gated Content Leads Dental 2025 (4 Field)" at bounding box center [173, 276] width 204 height 10
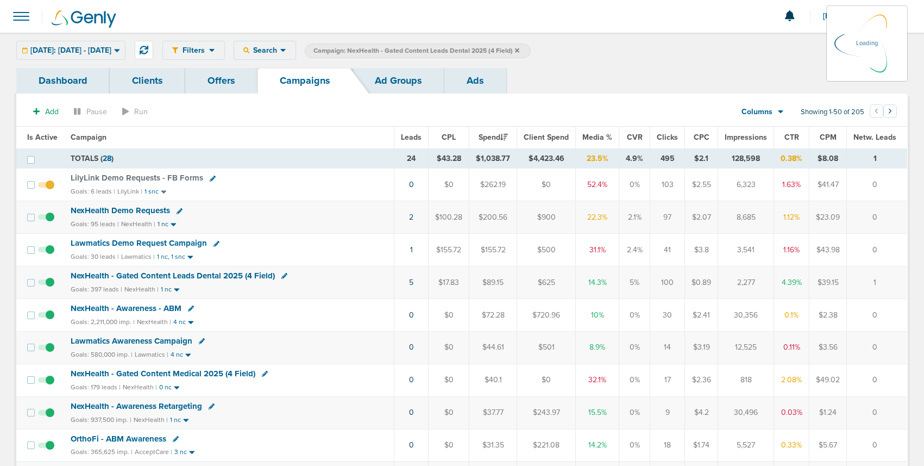
click at [96, 277] on span "NexHealth - Gated Content Leads Dental 2025 (4 Field)" at bounding box center [173, 276] width 204 height 10
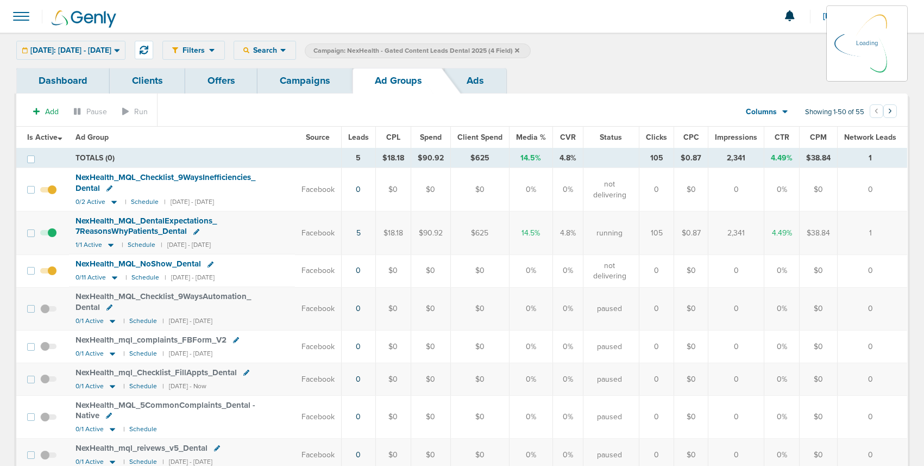
click at [91, 43] on div "[DATE]: [DATE] - [DATE] [DATE] [DATE] Last 7 Days Last 14 Days This Month Last …" at bounding box center [70, 50] width 109 height 19
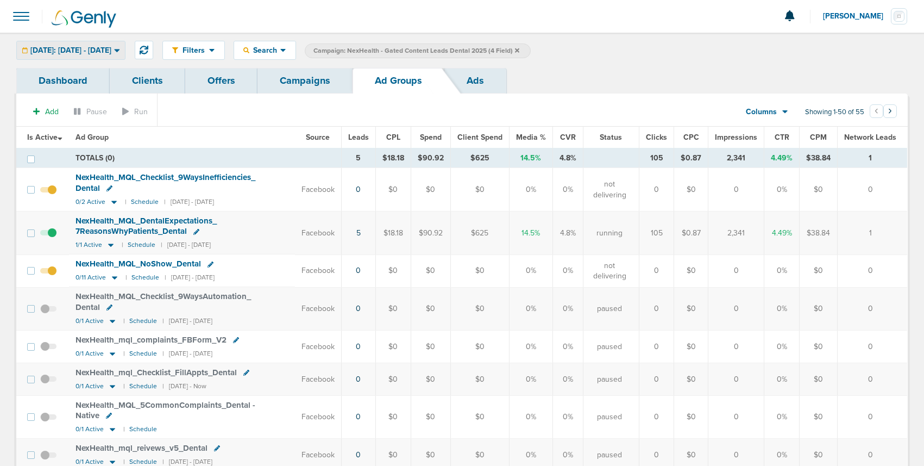
click at [111, 49] on span "[DATE]: [DATE] - [DATE]" at bounding box center [70, 51] width 81 height 8
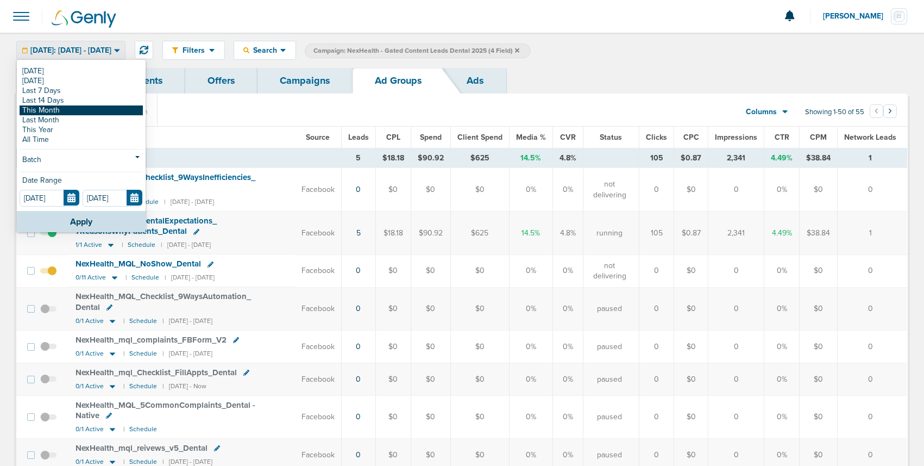
click at [81, 111] on link "This Month" at bounding box center [81, 110] width 123 height 10
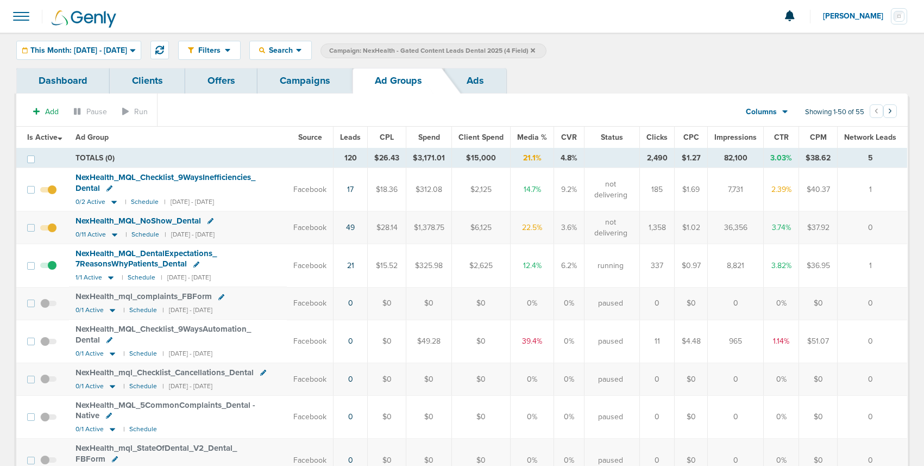
click at [303, 85] on link "Campaigns" at bounding box center [305, 81] width 95 height 26
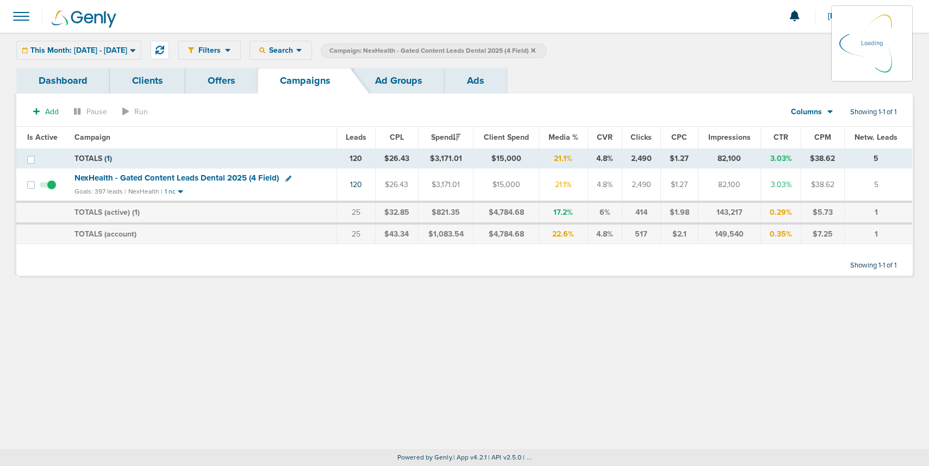
click at [535, 51] on icon at bounding box center [533, 50] width 4 height 4
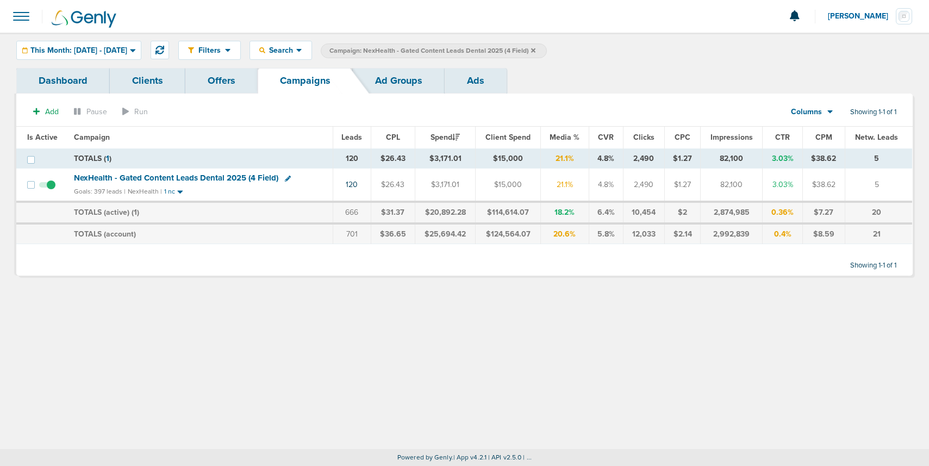
click at [535, 48] on icon at bounding box center [533, 50] width 4 height 7
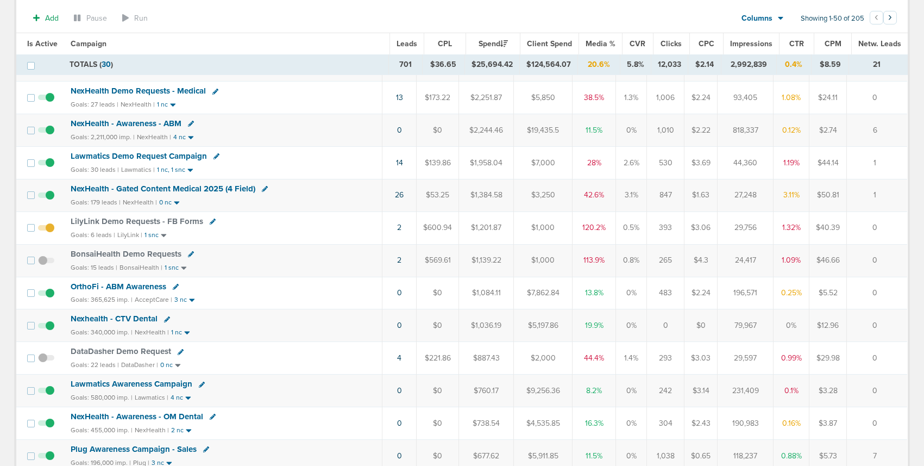
scroll to position [155, 0]
click at [192, 187] on span "NexHealth - Gated Content Medical 2025 (4 Field)" at bounding box center [163, 188] width 185 height 10
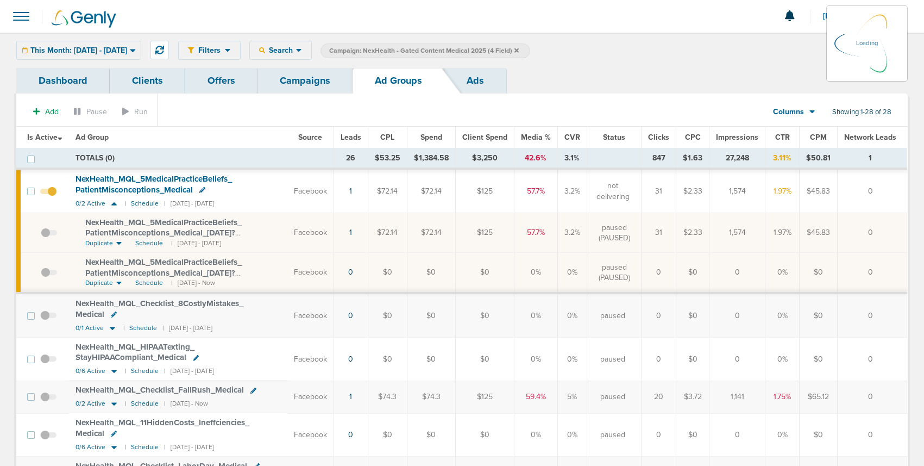
click at [106, 51] on div "This Month: [DATE] - [DATE] [DATE] [DATE] Last 7 Days Last 14 Days This Month L…" at bounding box center [78, 50] width 125 height 19
click at [96, 51] on div "This Month: [DATE] - [DATE] [DATE] [DATE] Last 7 Days Last 14 Days This Month L…" at bounding box center [78, 50] width 125 height 19
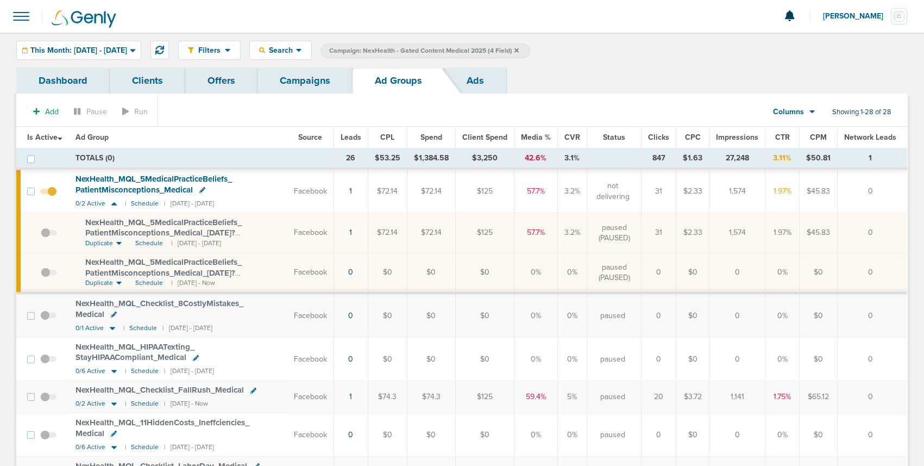
click at [353, 135] on span "Leads" at bounding box center [351, 137] width 21 height 9
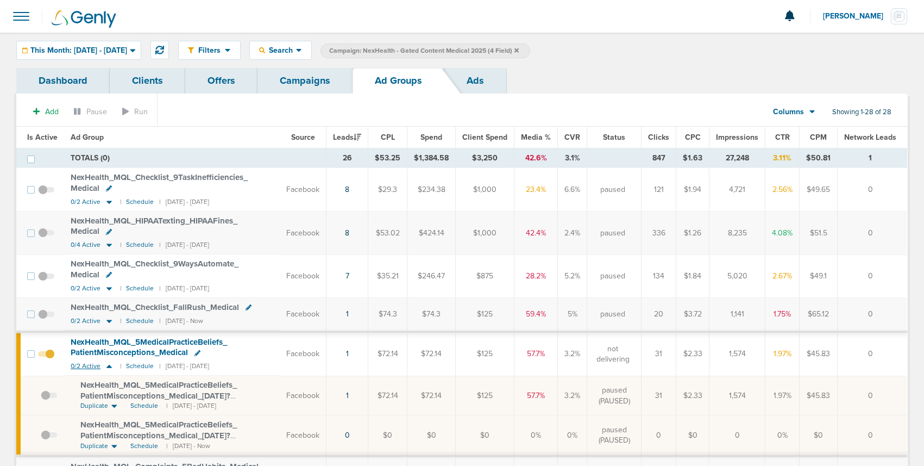
click at [112, 366] on icon at bounding box center [109, 365] width 11 height 9
